Goal: Task Accomplishment & Management: Complete application form

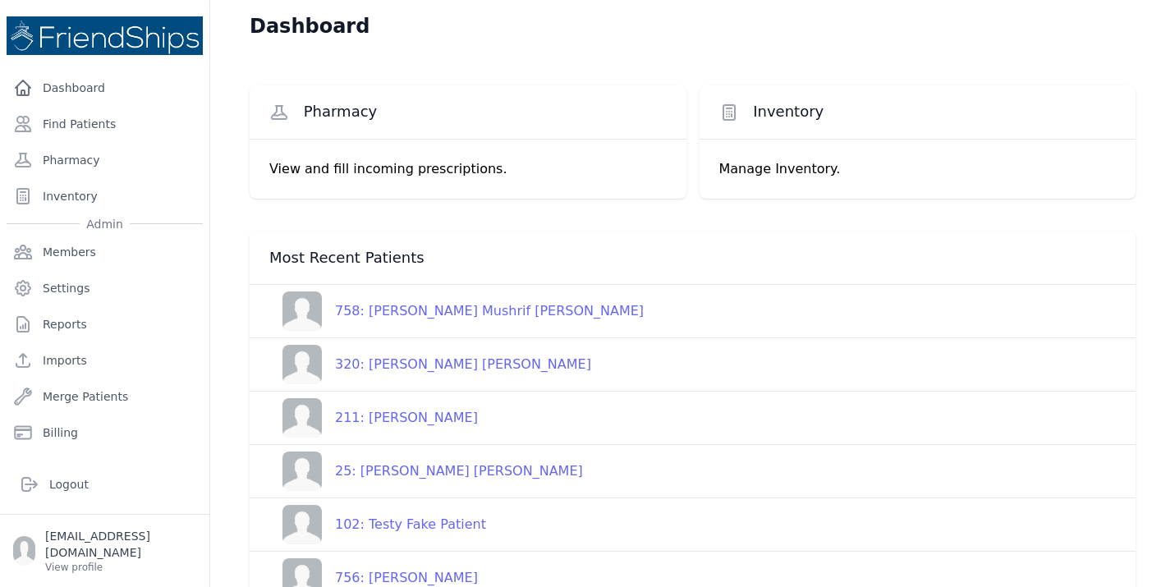
click at [417, 473] on div "25: [PERSON_NAME] [PERSON_NAME]" at bounding box center [452, 471] width 261 height 20
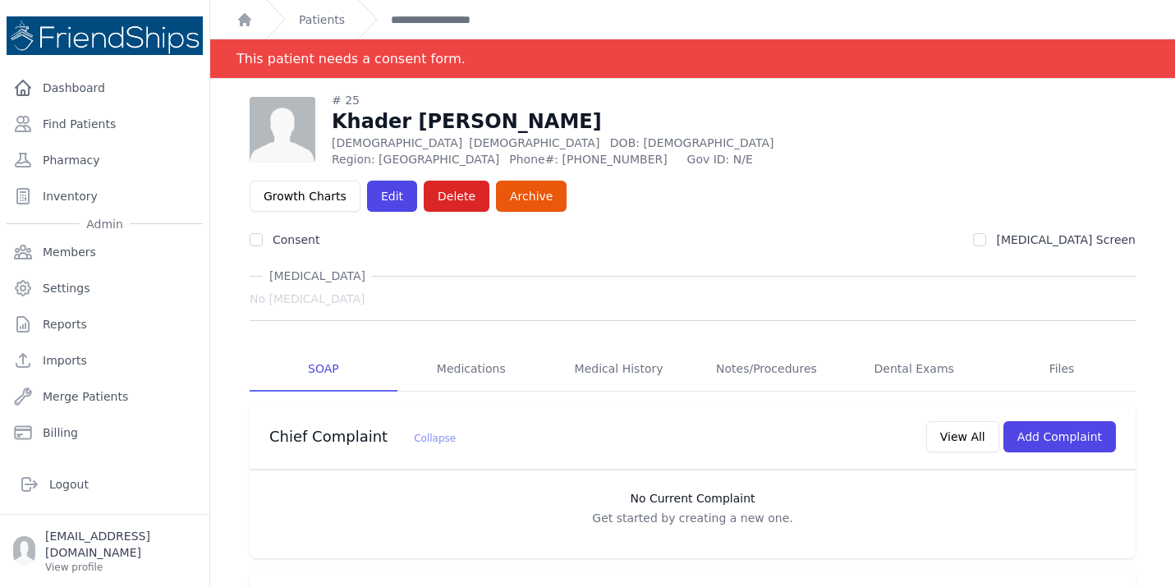
drag, startPoint x: 960, startPoint y: 365, endPoint x: 559, endPoint y: 452, distance: 410.2
click at [559, 452] on div "Chief Complaint Collapse View All Add Complaint No Current Complaint Get starte…" at bounding box center [693, 482] width 886 height 154
click at [355, 510] on p "Get started by creating a new one." at bounding box center [692, 518] width 853 height 16
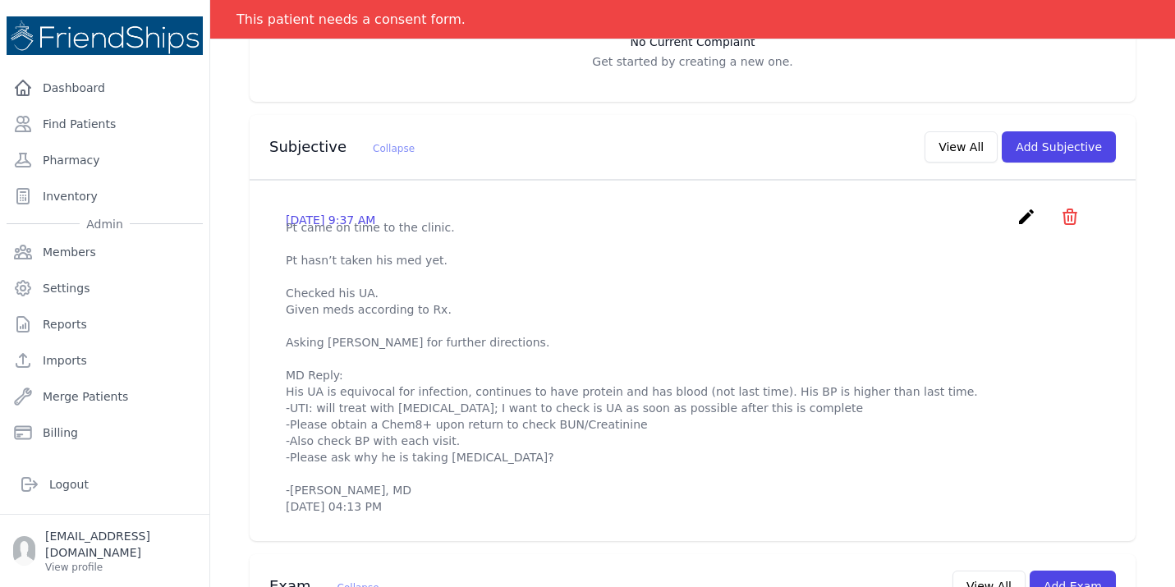
scroll to position [460, 0]
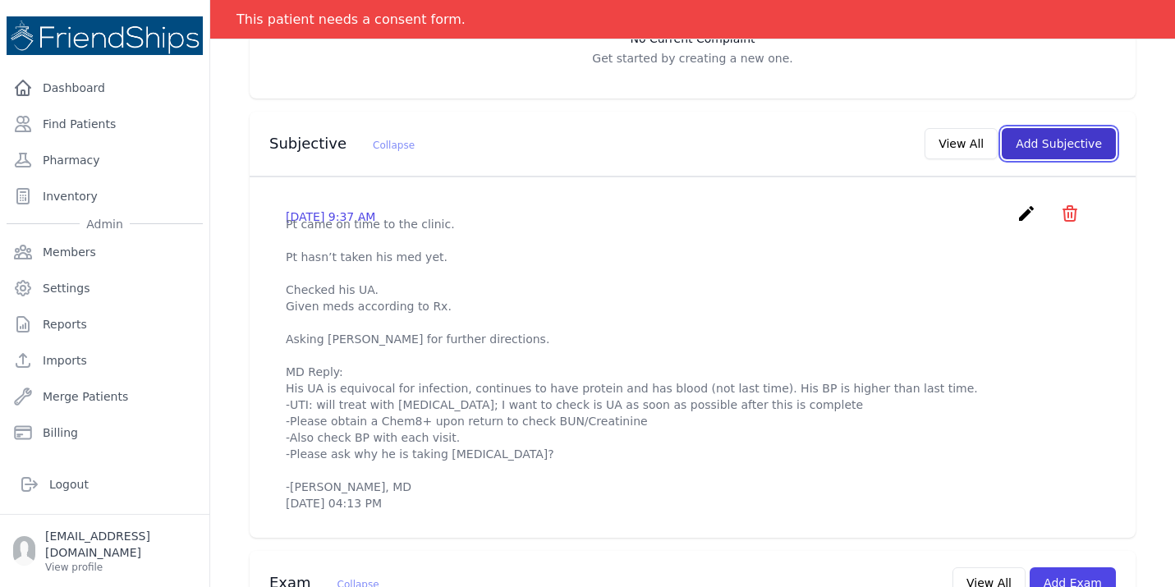
click at [1047, 128] on button "Add Subjective" at bounding box center [1059, 143] width 114 height 31
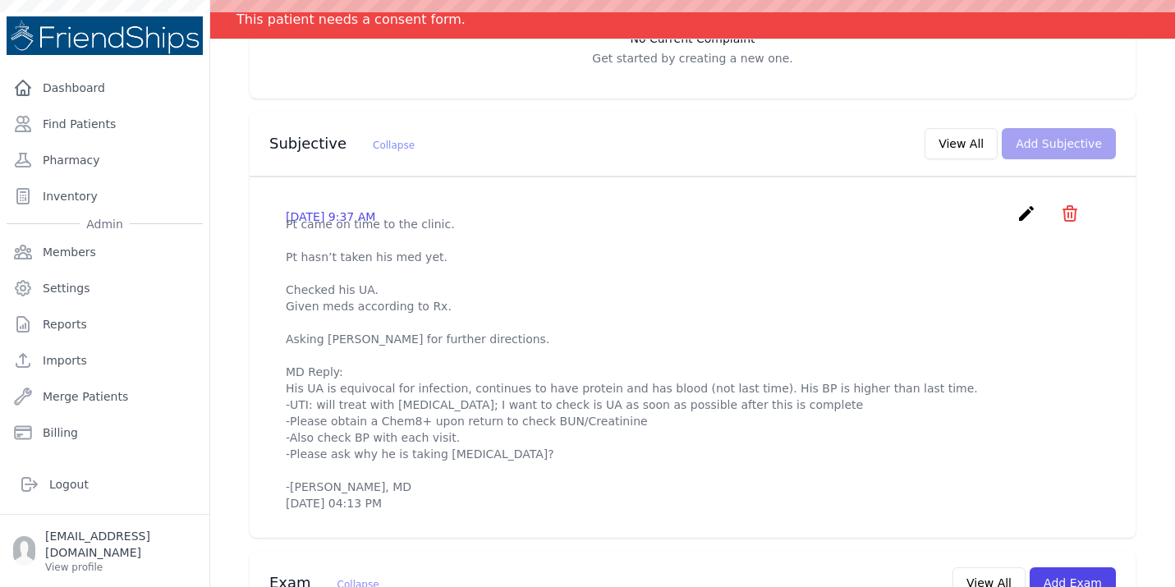
scroll to position [0, 0]
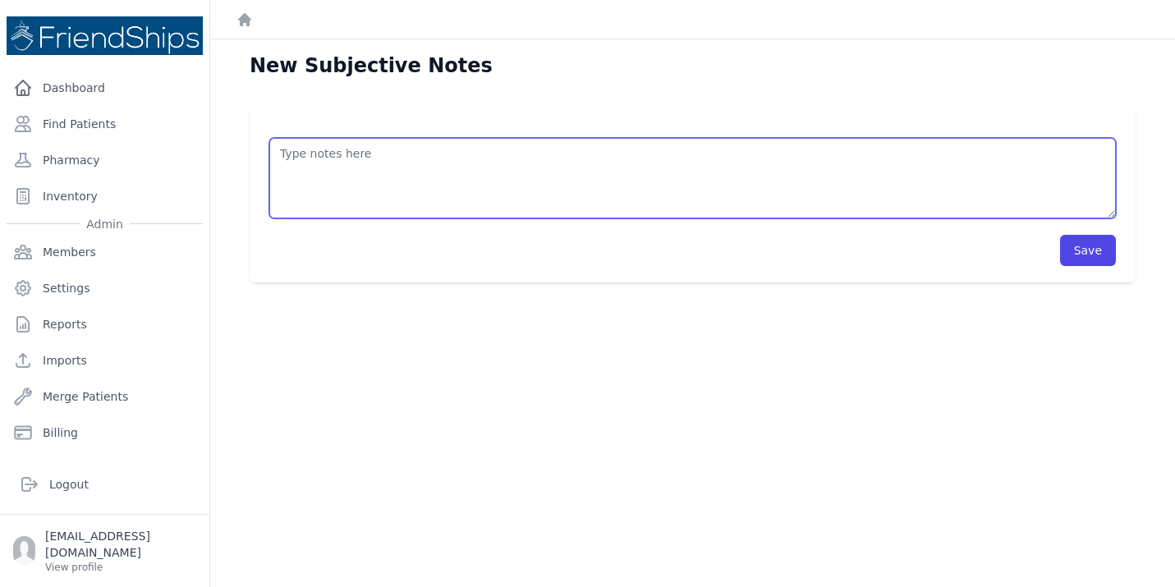
click at [388, 182] on textarea at bounding box center [692, 178] width 846 height 80
type textarea "l"
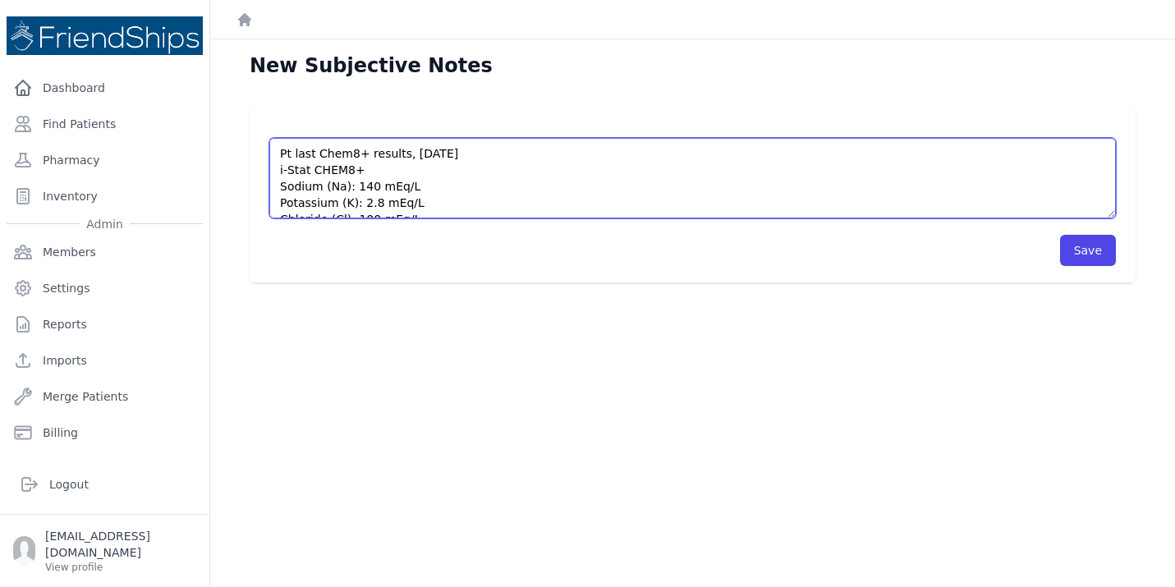
click at [405, 154] on textarea "Pt last Chem8+ results, [DATE] i-Stat CHEM8+ Sodium (Na): 140 mEq/L Potassium (…" at bounding box center [692, 178] width 846 height 80
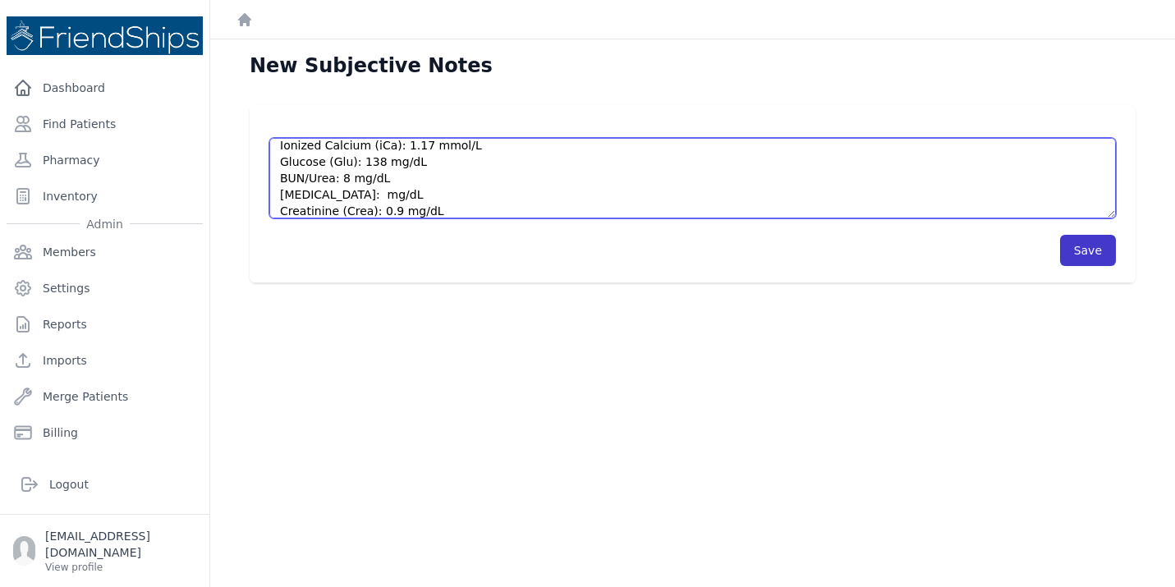
type textarea "Pt results [DATE] i-Stat CHEM8+ Sodium (Na): 140 mEq/L Potassium (K): 2.8 mEq/L…"
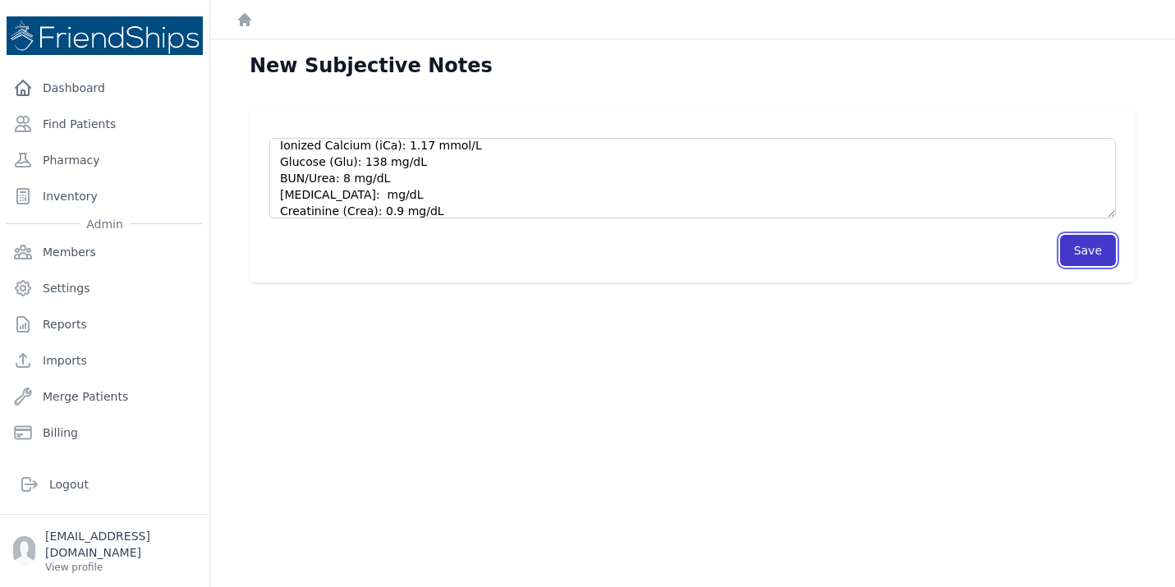
click at [1089, 250] on button "Save" at bounding box center [1088, 250] width 56 height 31
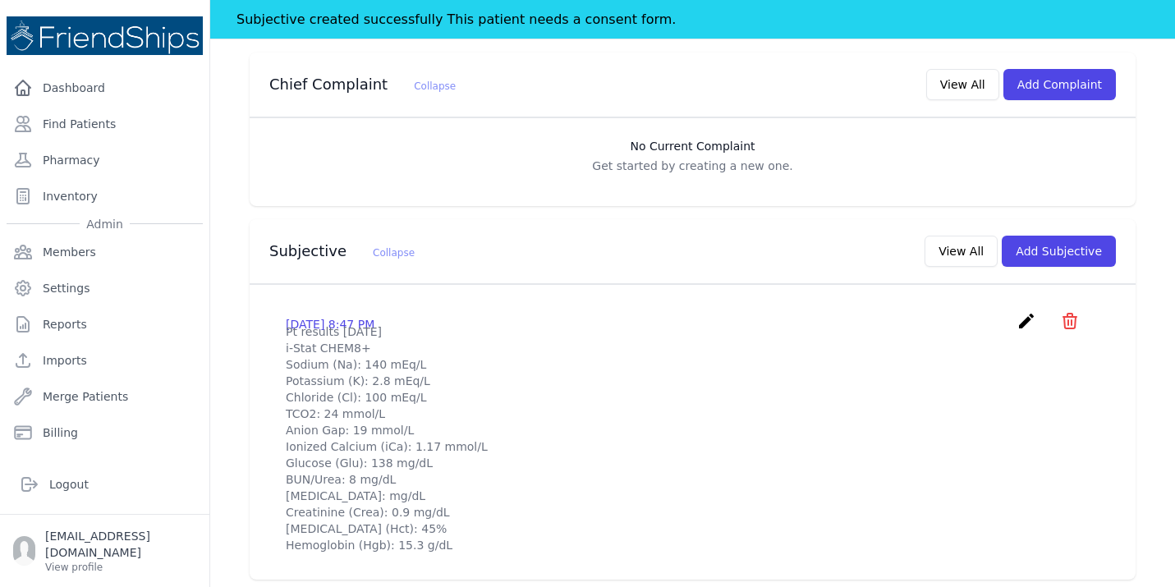
scroll to position [394, 0]
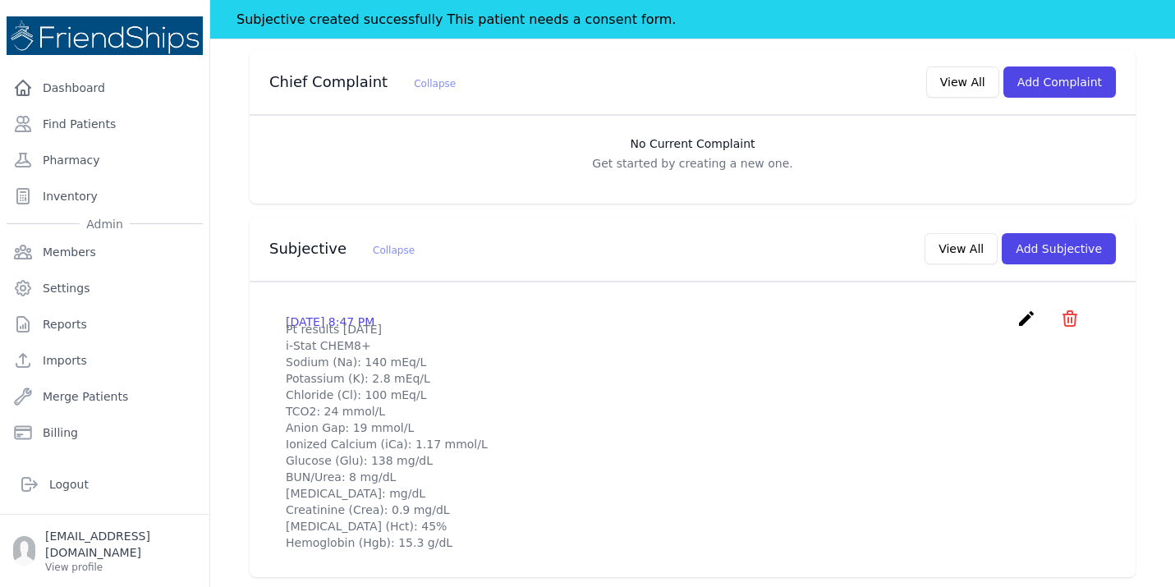
click at [650, 329] on p "Pt results [DATE] i-Stat CHEM8+ Sodium (Na): 140 mEq/L Potassium (K): 2.8 mEq/L…" at bounding box center [693, 436] width 814 height 230
